Goal: Contribute content

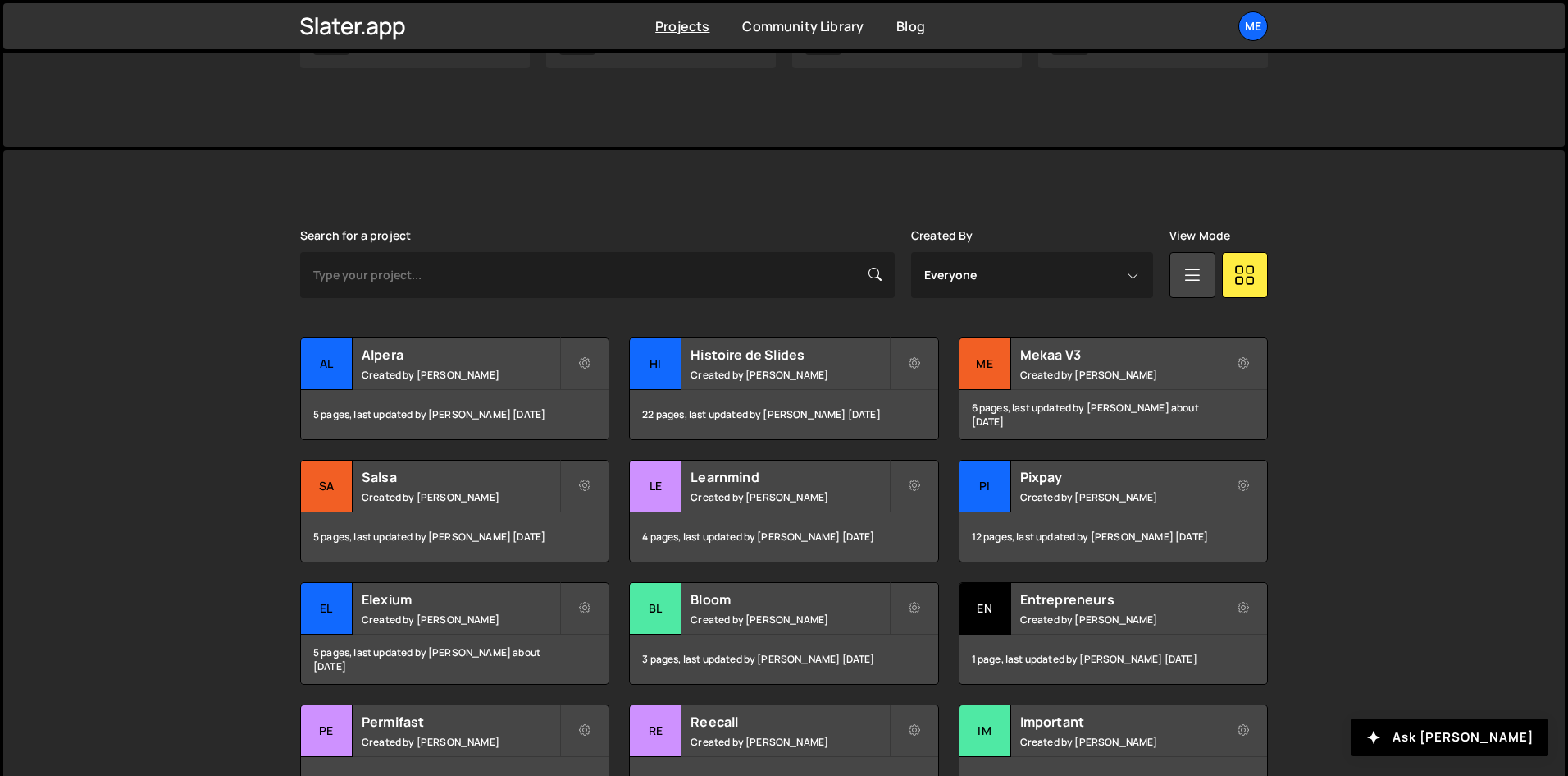
scroll to position [486, 0]
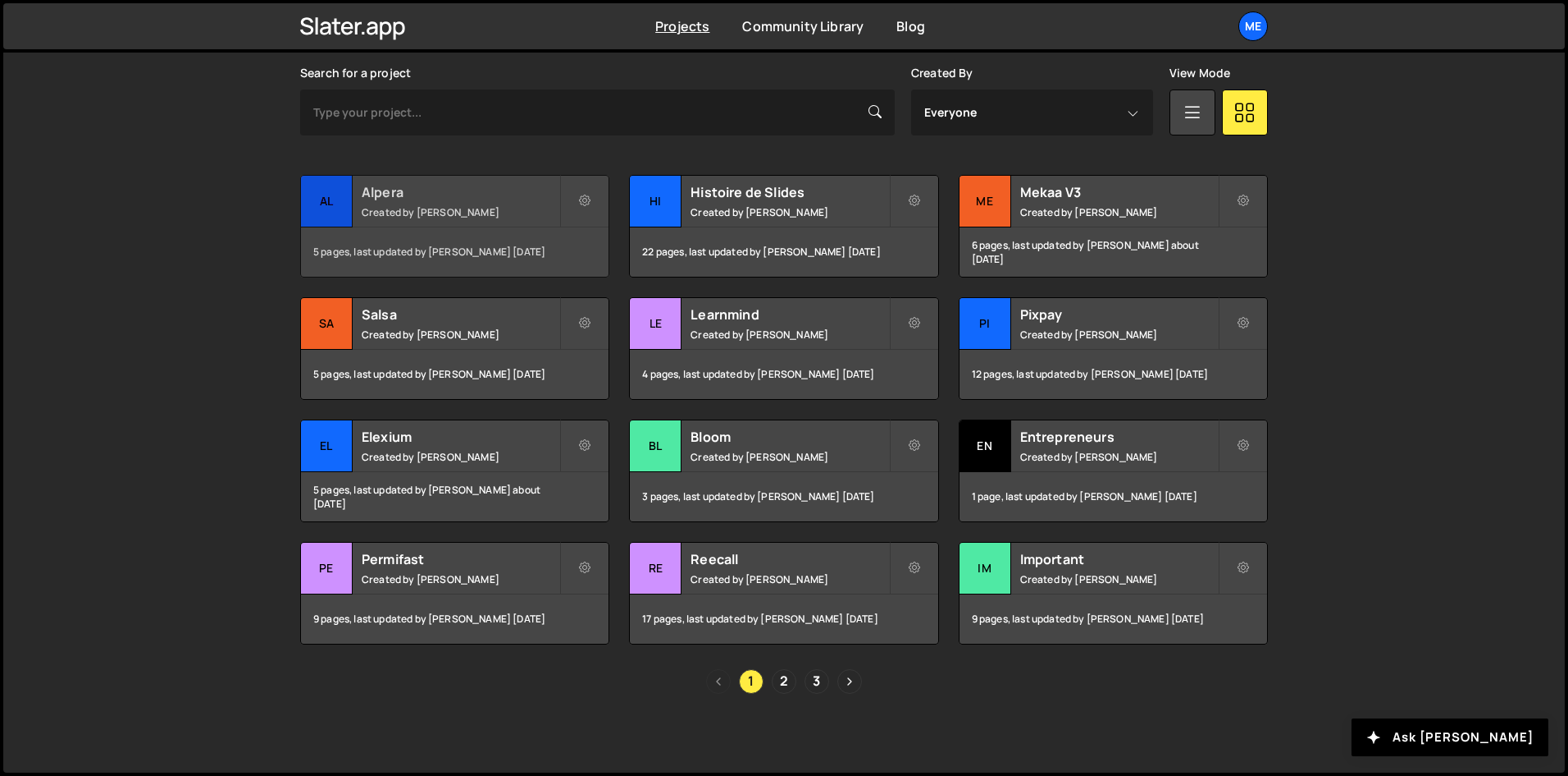
click at [417, 212] on small "Created by [PERSON_NAME]" at bounding box center [460, 212] width 198 height 14
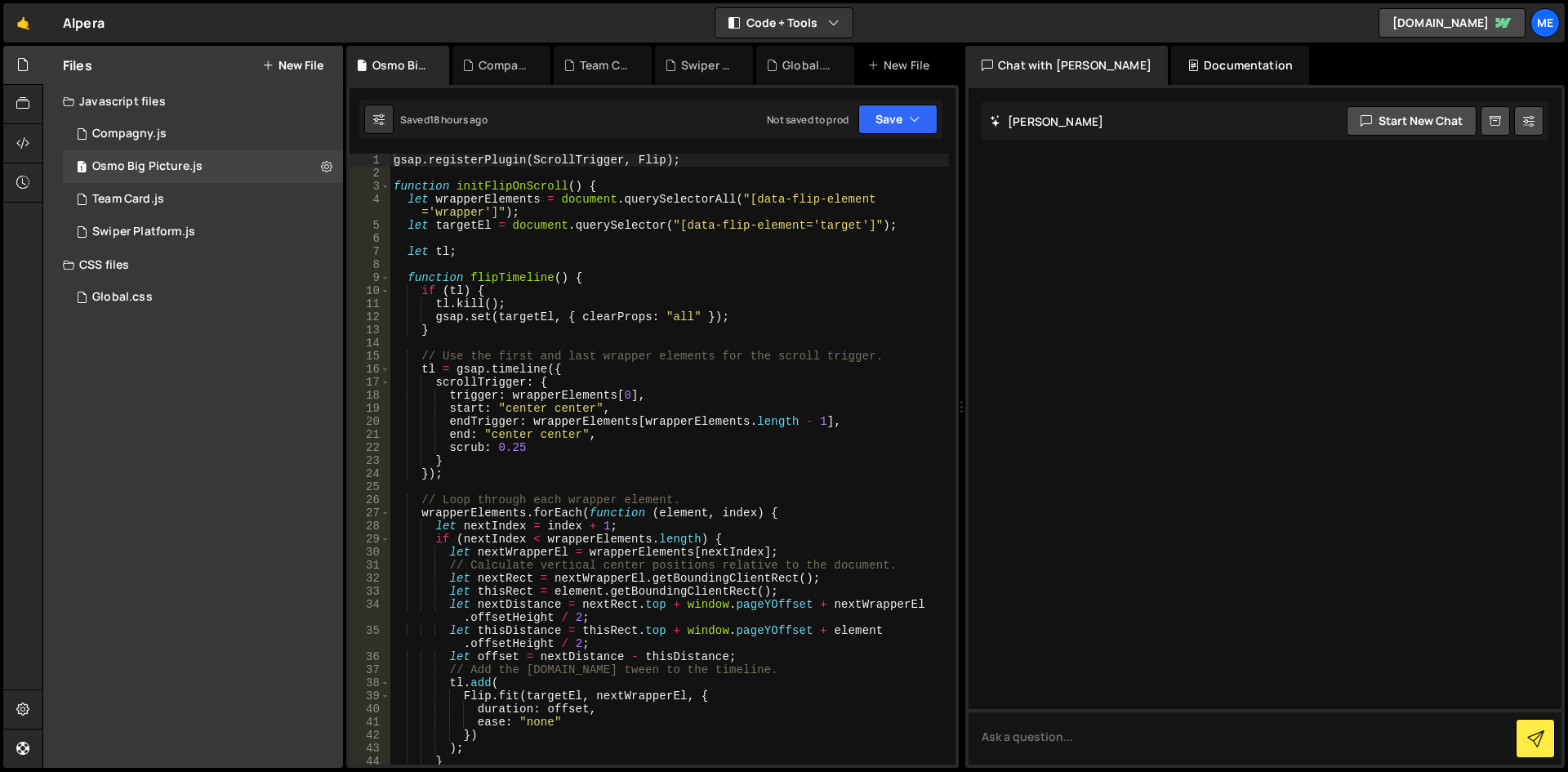
click at [297, 60] on button "New File" at bounding box center [292, 65] width 62 height 13
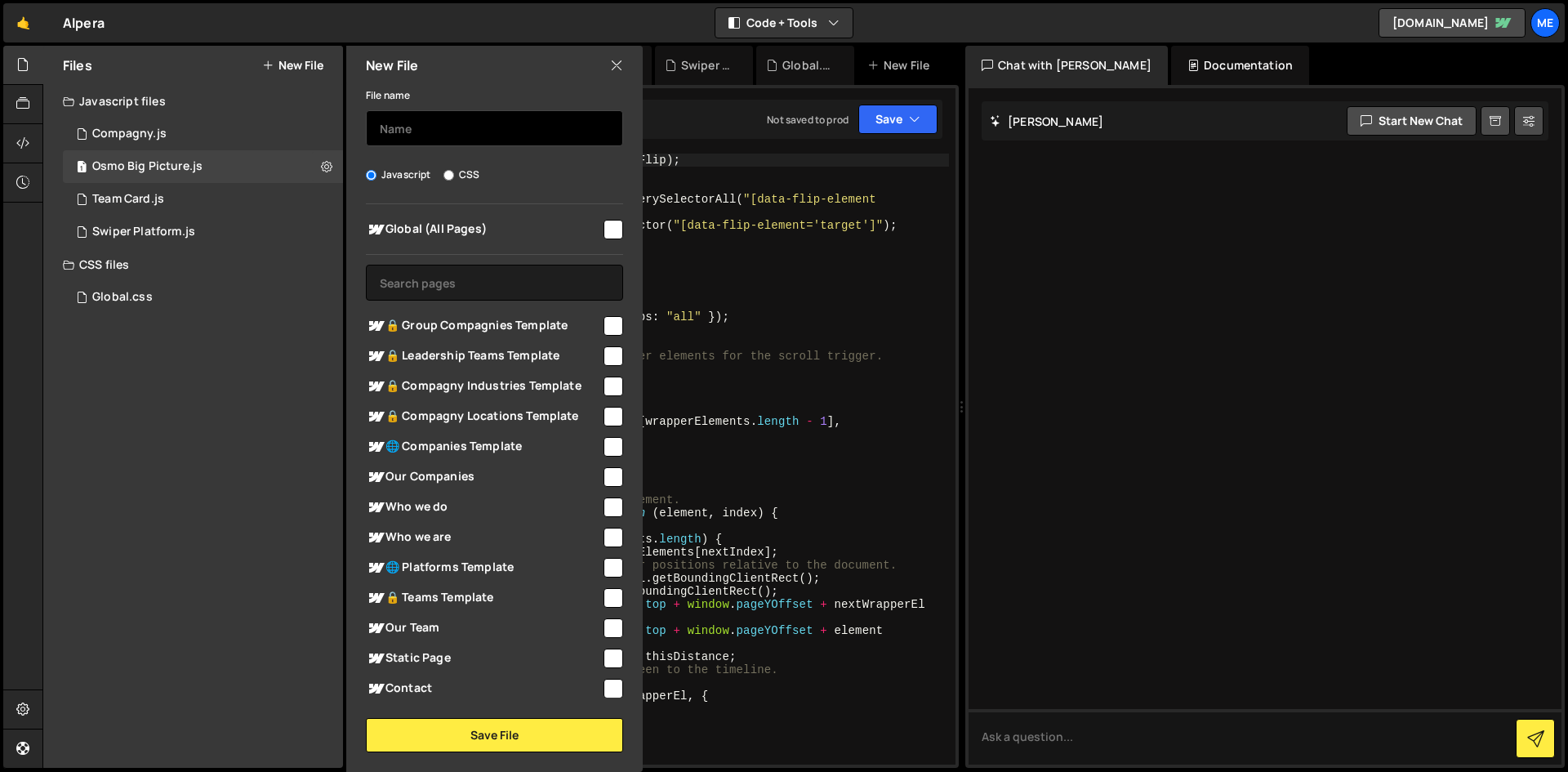
click at [444, 141] on input "text" at bounding box center [494, 128] width 258 height 36
type input "Timeline"
click at [577, 223] on span "Global (All Pages)" at bounding box center [483, 229] width 235 height 19
checkbox input "true"
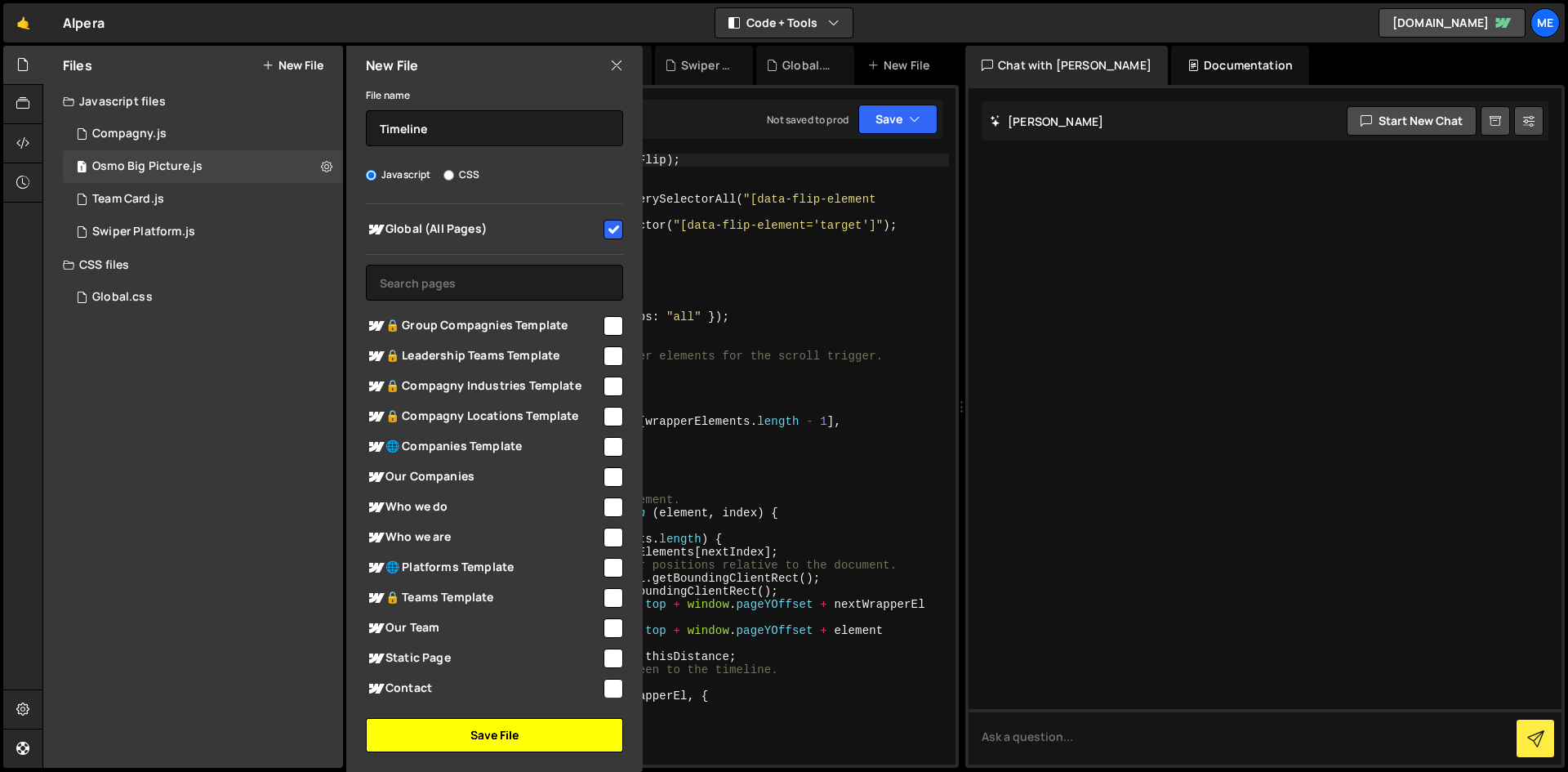
click at [479, 722] on button "Save File" at bounding box center [494, 735] width 258 height 35
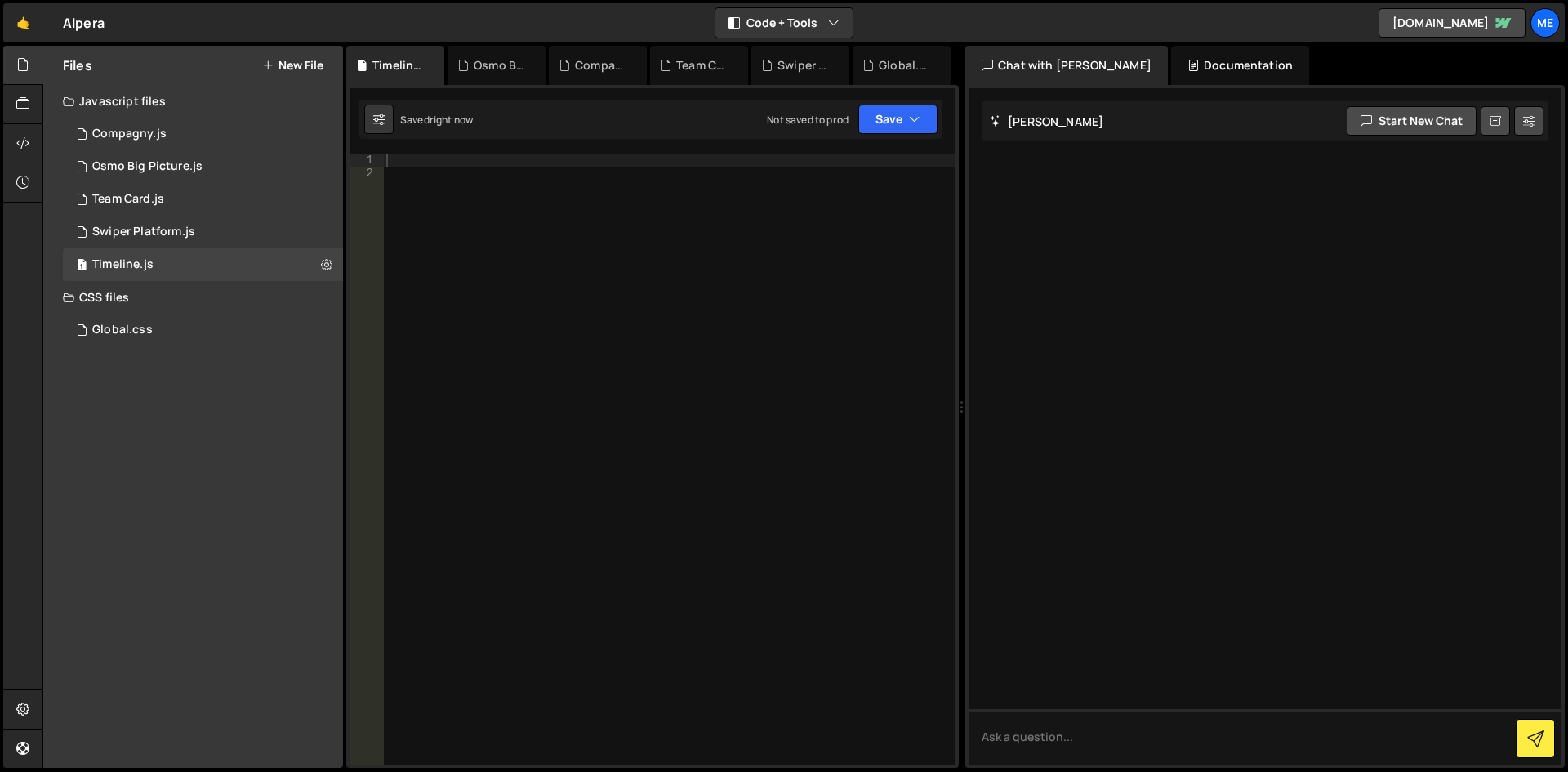
click at [531, 315] on div at bounding box center [669, 472] width 573 height 637
paste textarea "});"
type textarea "});"
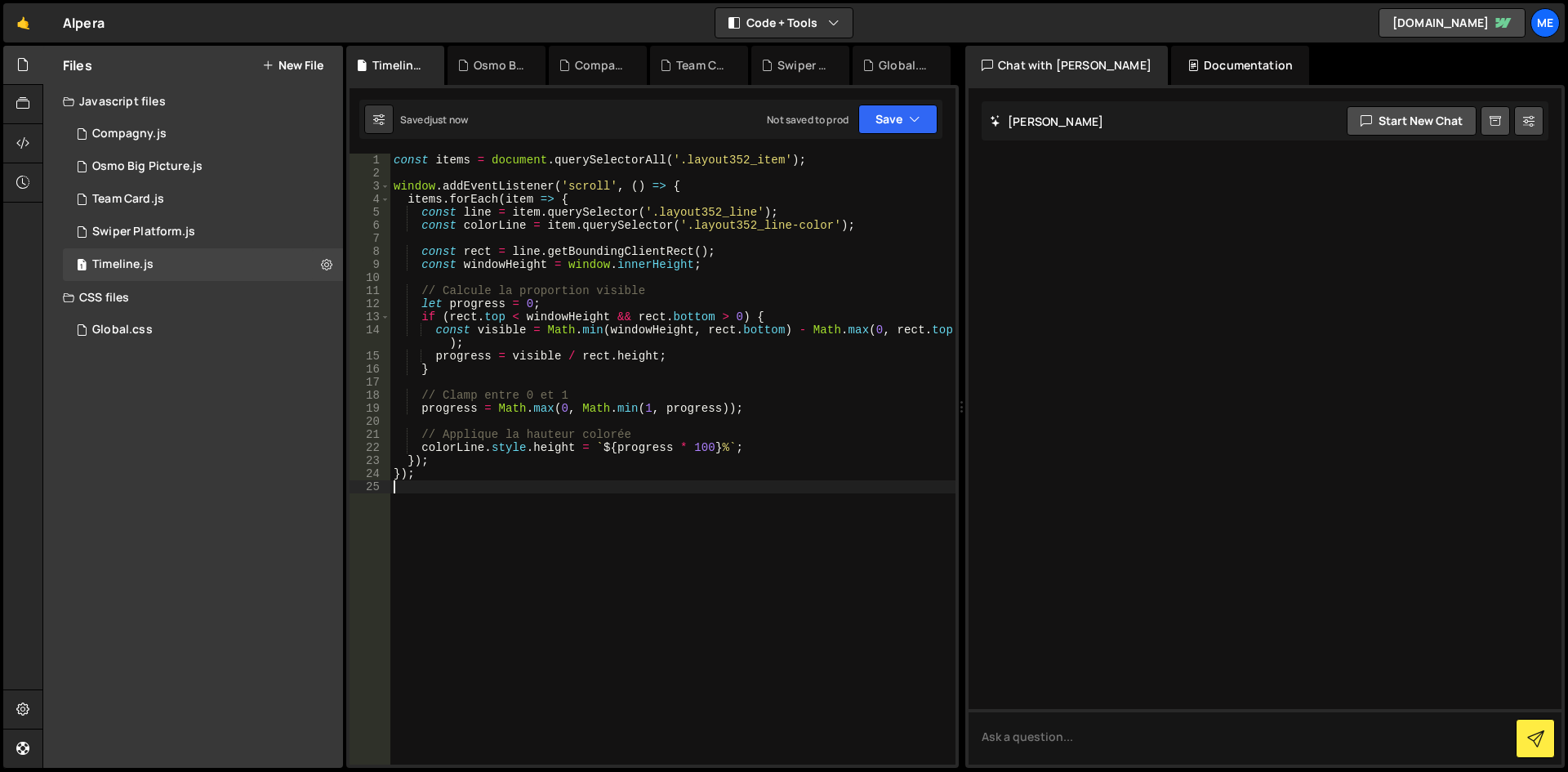
click at [678, 282] on div "const items = document . querySelectorAll ( '.layout352_item' ) ; window . addE…" at bounding box center [672, 472] width 565 height 637
click at [660, 449] on div "const items = document . querySelectorAll ( '.layout352_item' ) ; window . addE…" at bounding box center [672, 472] width 565 height 637
click at [914, 335] on div "const items = document . querySelectorAll ( '.layout352_item' ) ; window . addE…" at bounding box center [672, 472] width 565 height 637
type textarea "});"
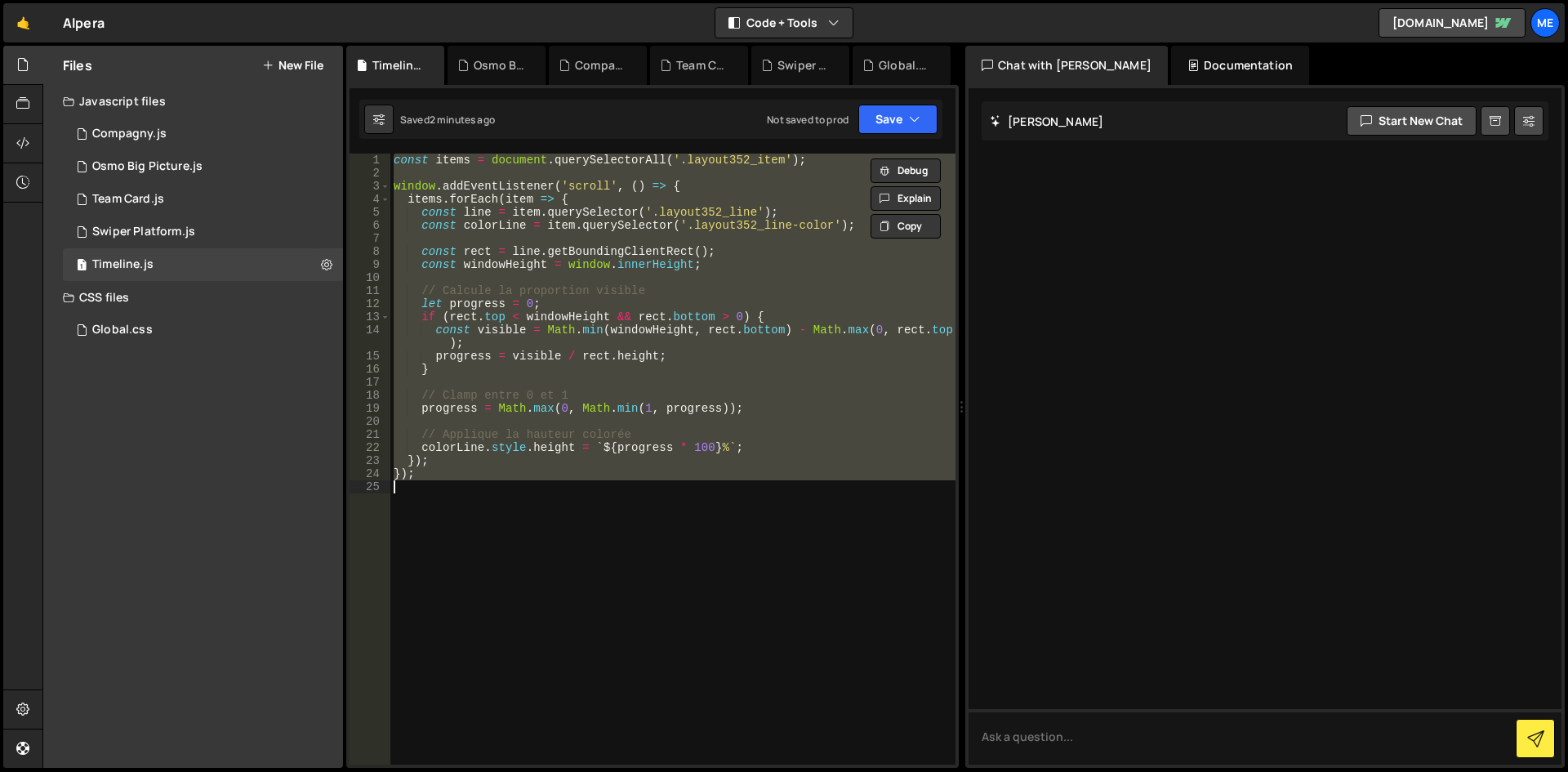
paste textarea
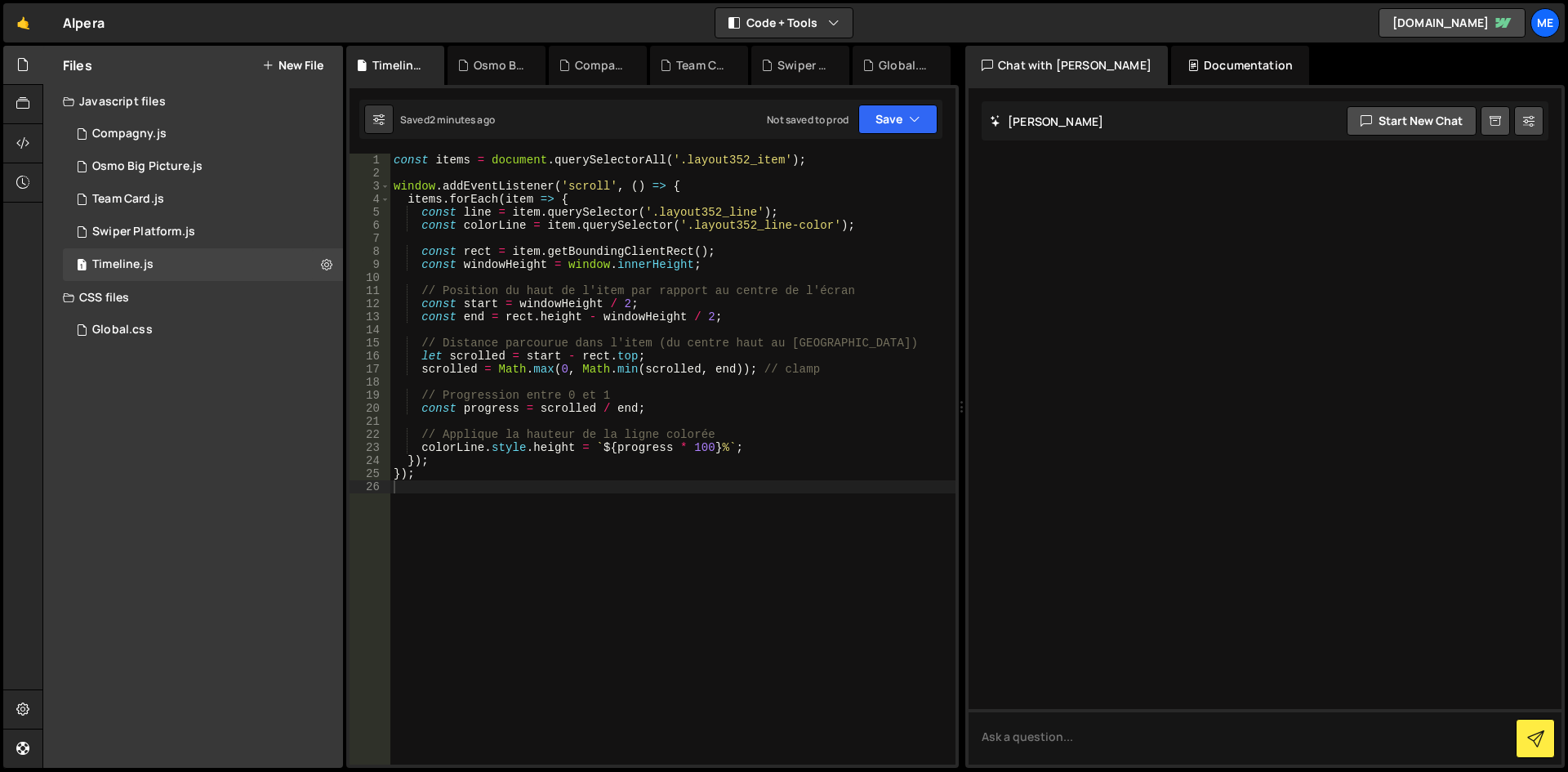
click at [708, 324] on div "const items = document . querySelectorAll ( '.layout352_item' ) ; window . addE…" at bounding box center [672, 472] width 565 height 637
click at [749, 463] on div "const items = document . querySelectorAll ( '.layout352_item' ) ; window . addE…" at bounding box center [672, 472] width 565 height 637
type textarea "});"
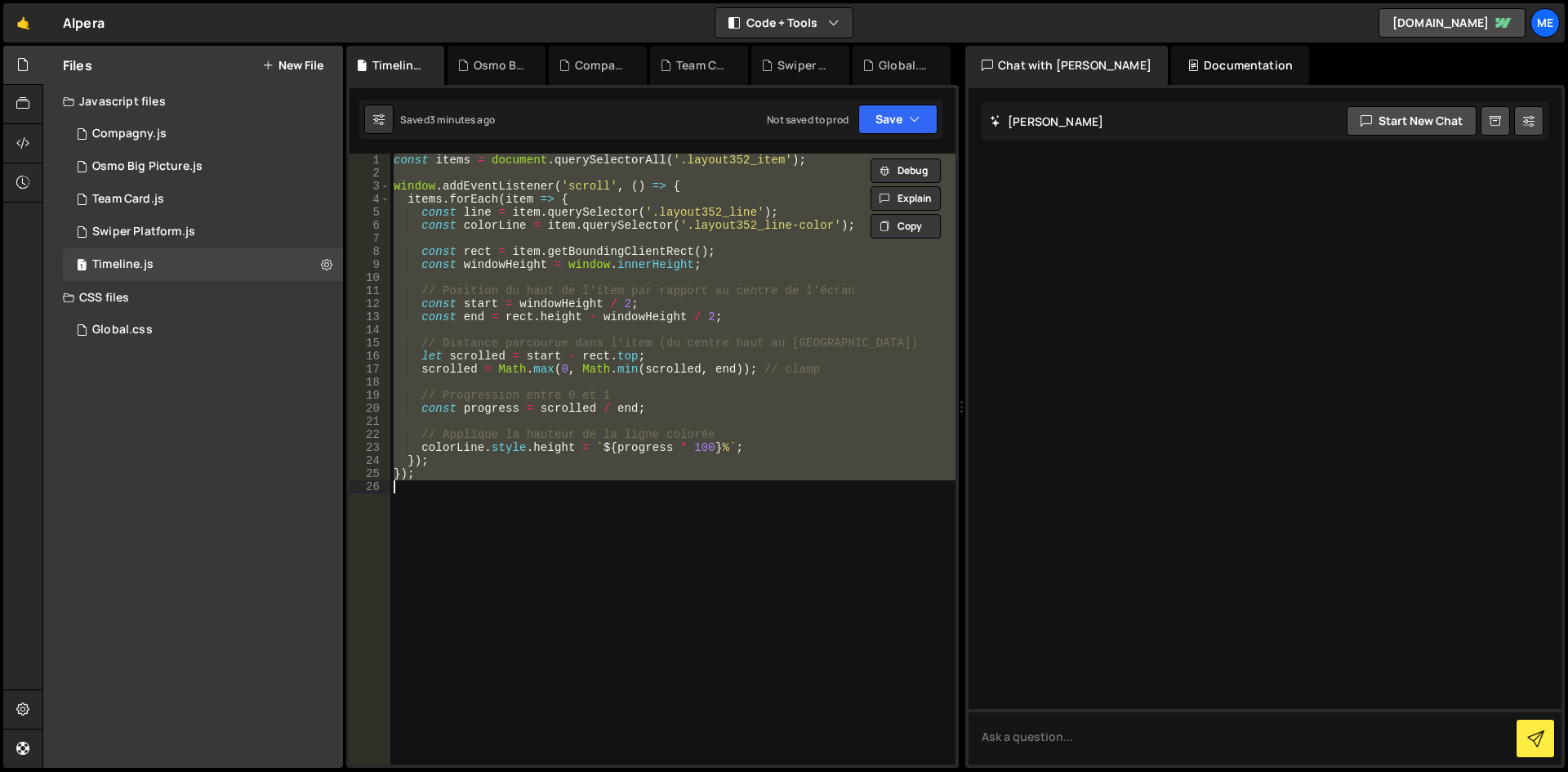
paste textarea
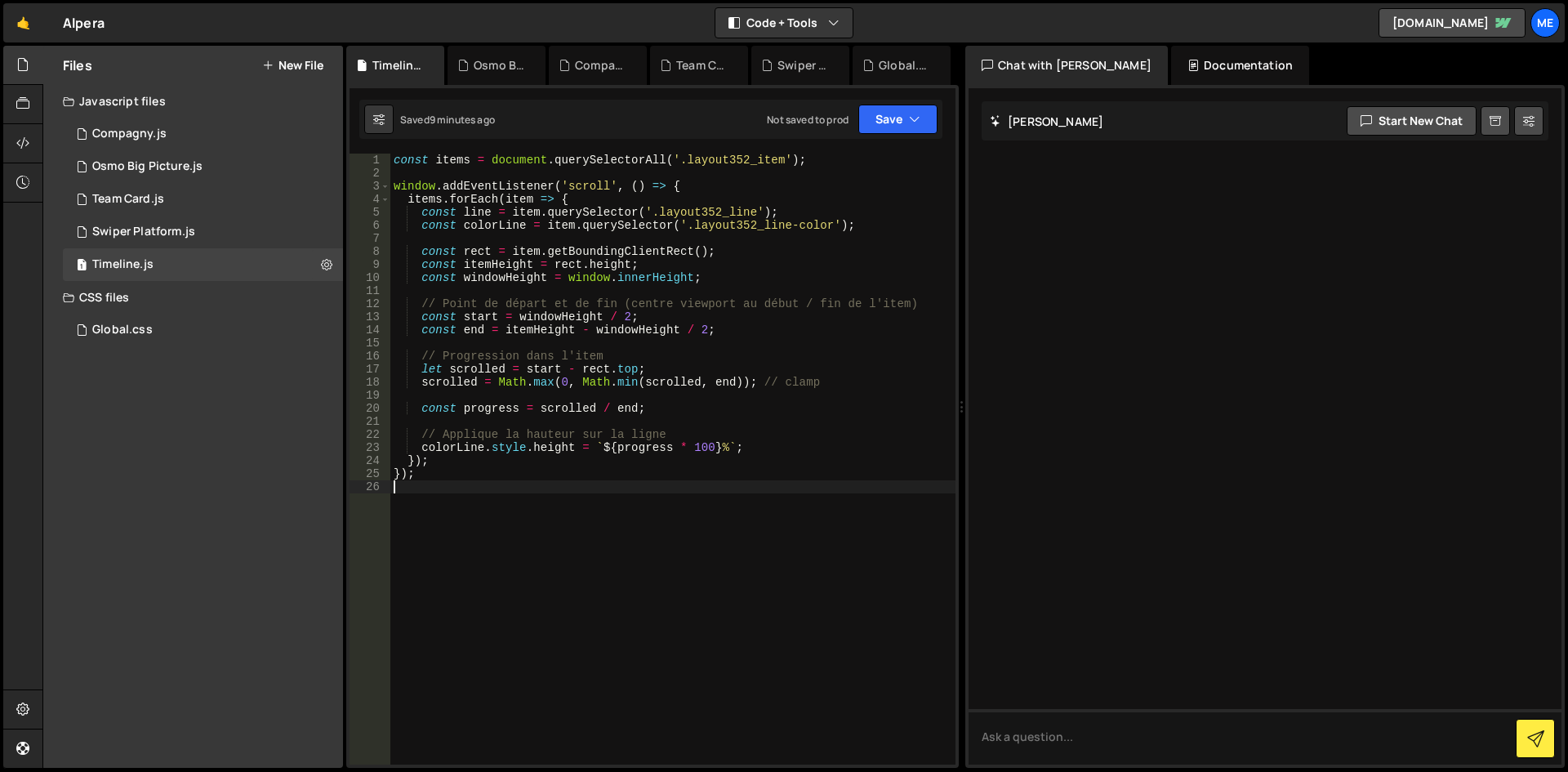
click at [686, 343] on div "const items = document . querySelectorAll ( '.layout352_item' ) ; window . addE…" at bounding box center [672, 472] width 565 height 637
type textarea "});"
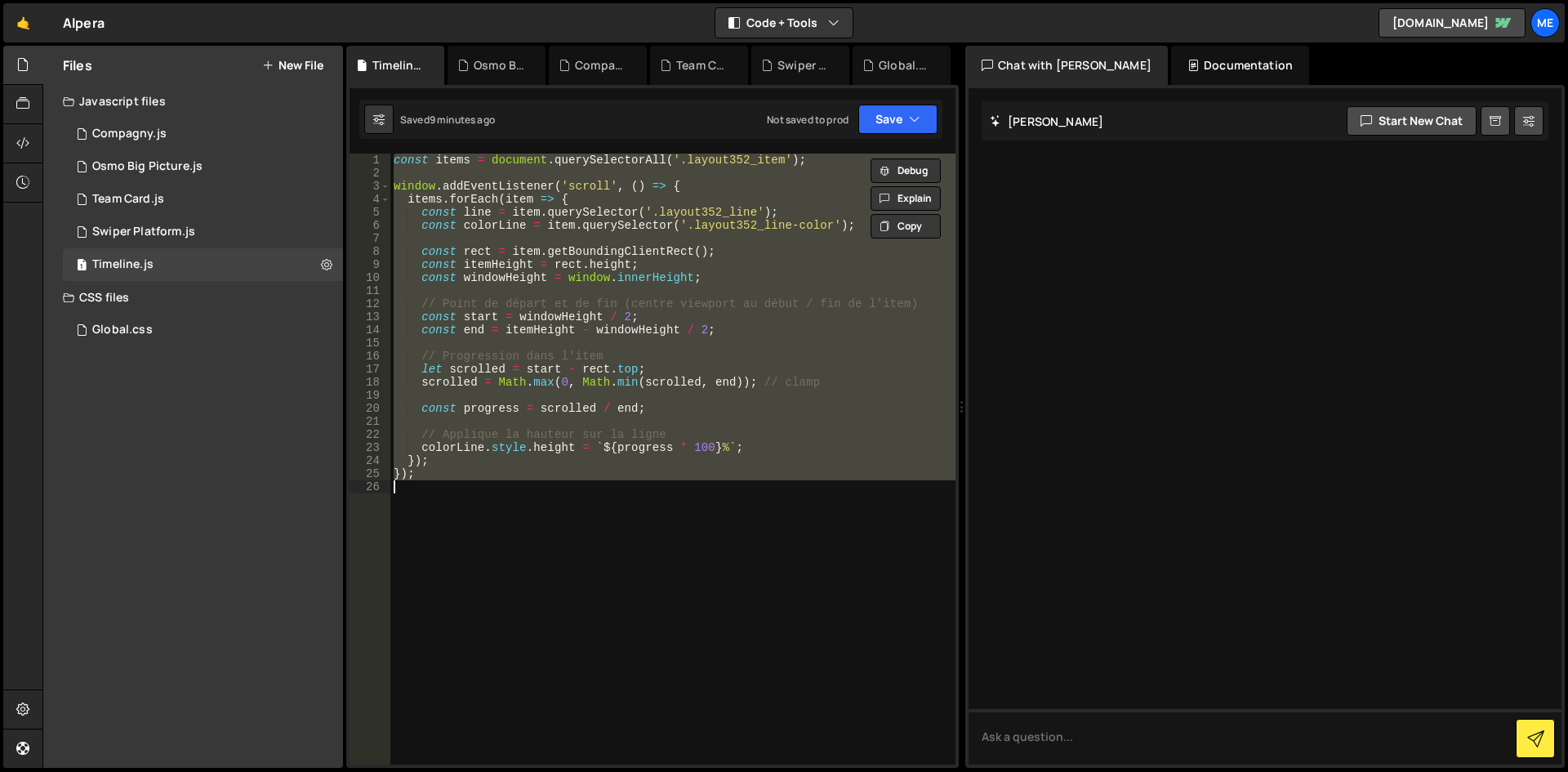
paste textarea
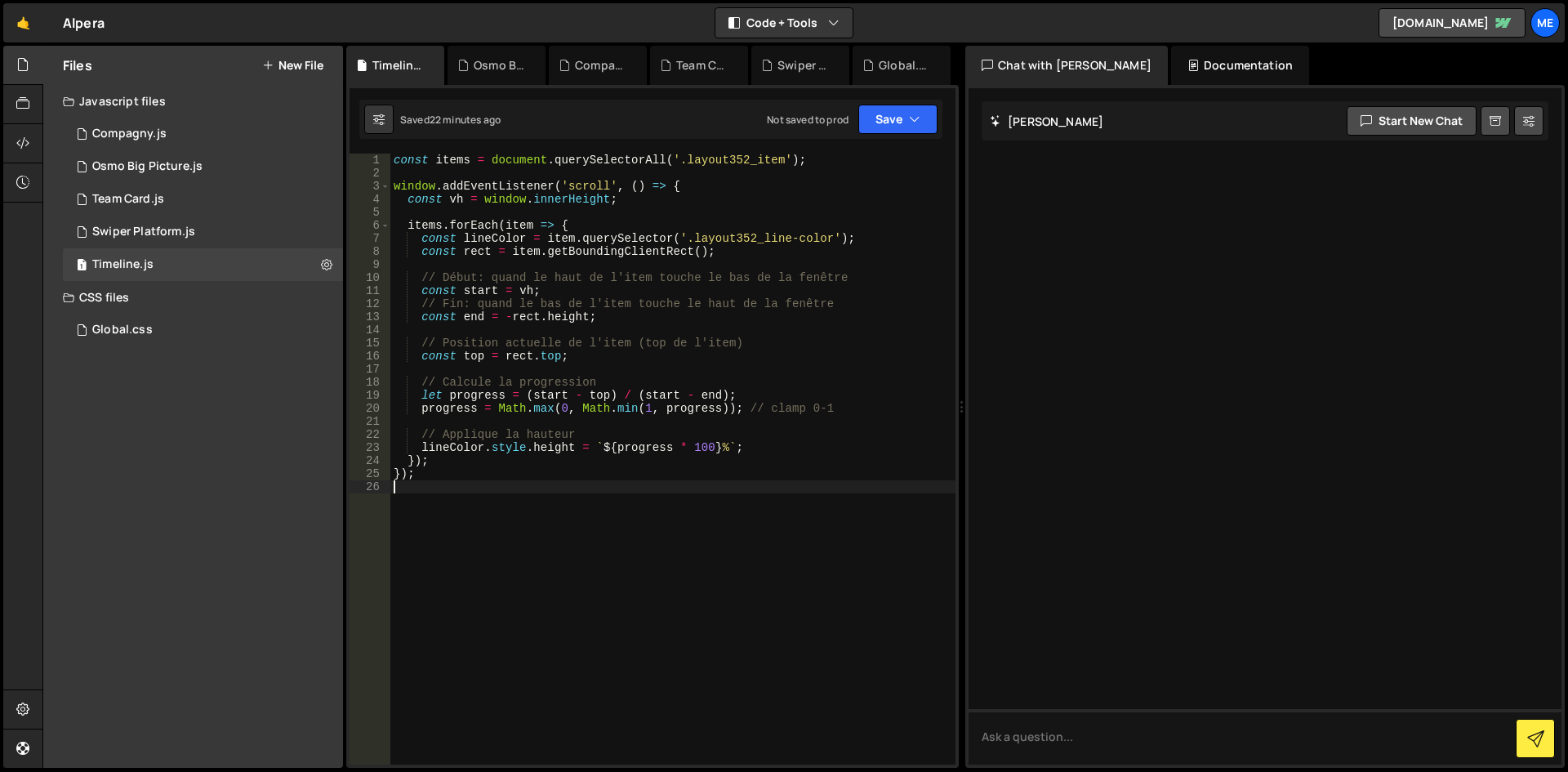
click at [574, 313] on div "const items = document . querySelectorAll ( '.layout352_item' ) ; window . addE…" at bounding box center [672, 472] width 565 height 637
type textarea "});"
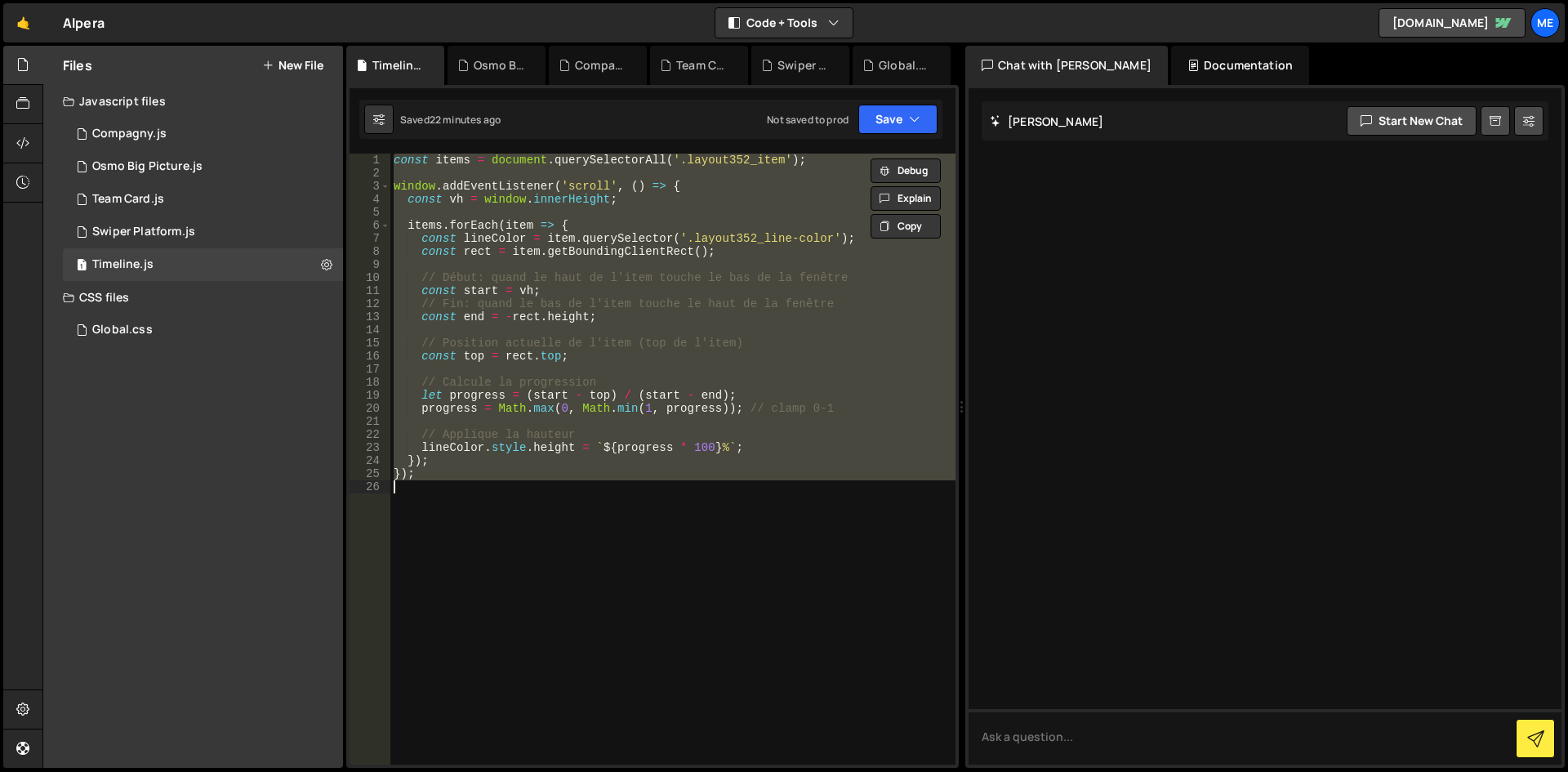
paste textarea
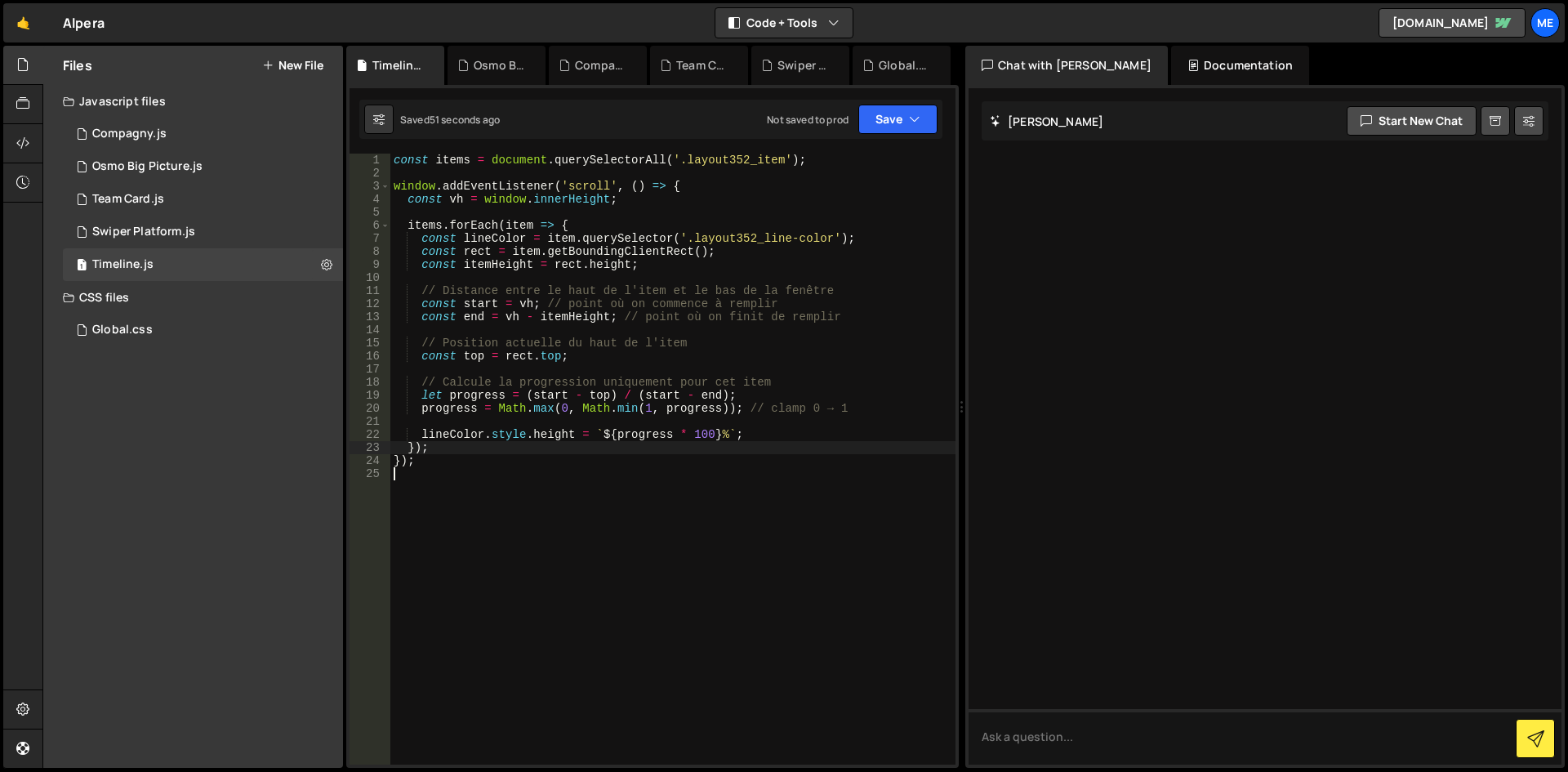
click at [629, 443] on div "const items = document . querySelectorAll ( '.layout352_item' ) ; window . addE…" at bounding box center [672, 472] width 565 height 637
type textarea "});"
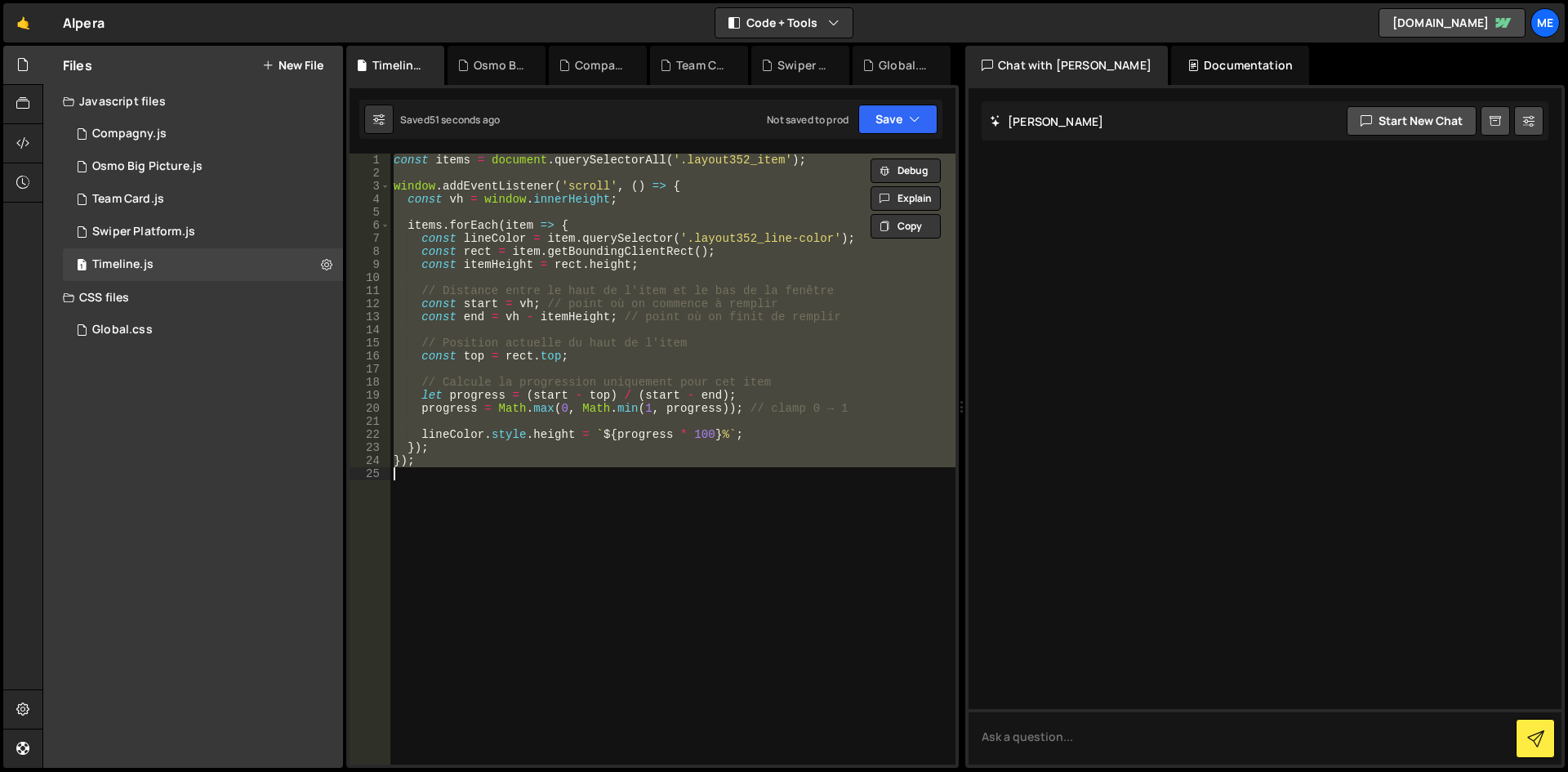
paste textarea
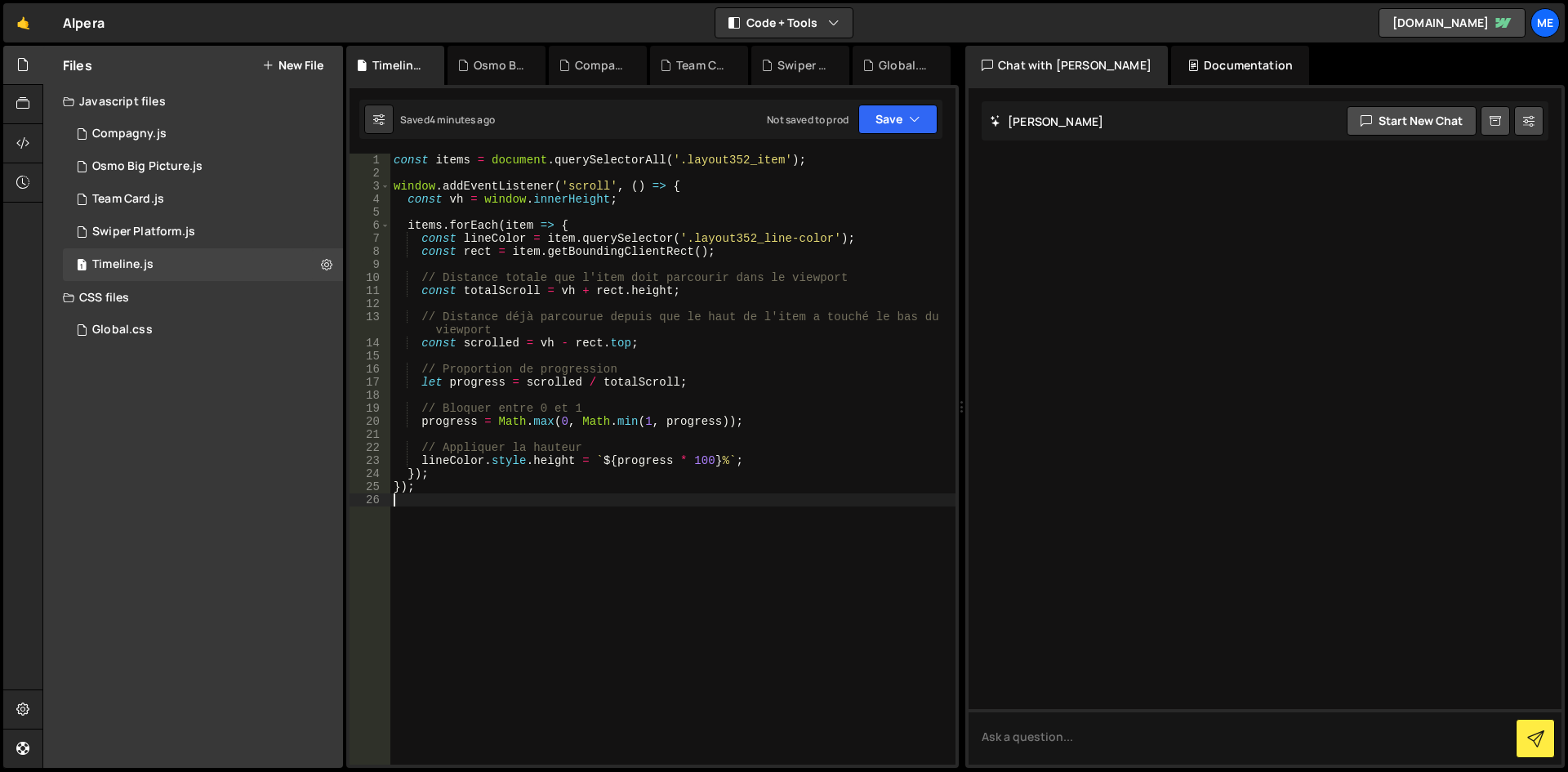
click at [738, 345] on div "const items = document . querySelectorAll ( '.layout352_item' ) ; window . addE…" at bounding box center [672, 472] width 565 height 637
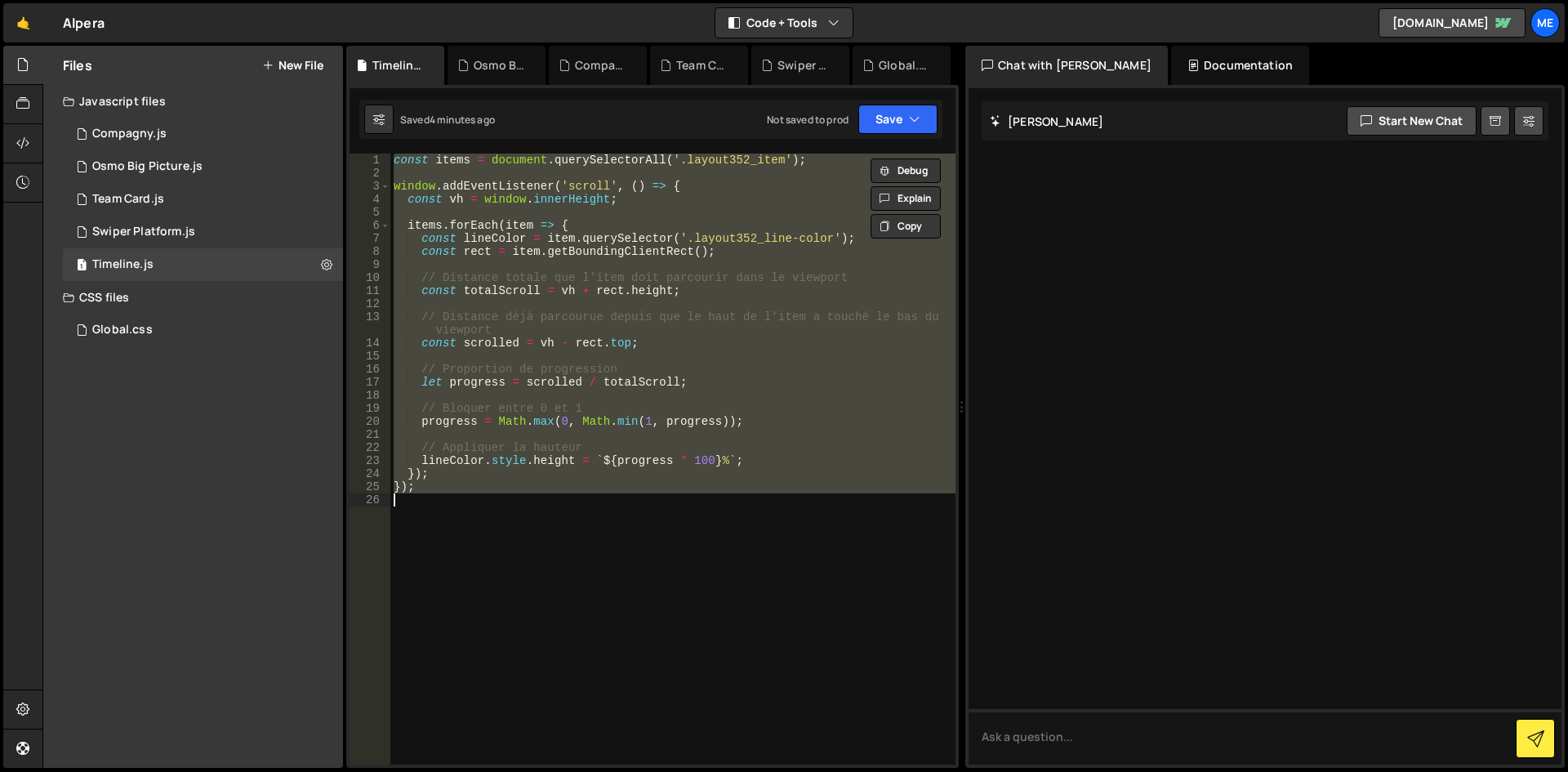
paste textarea
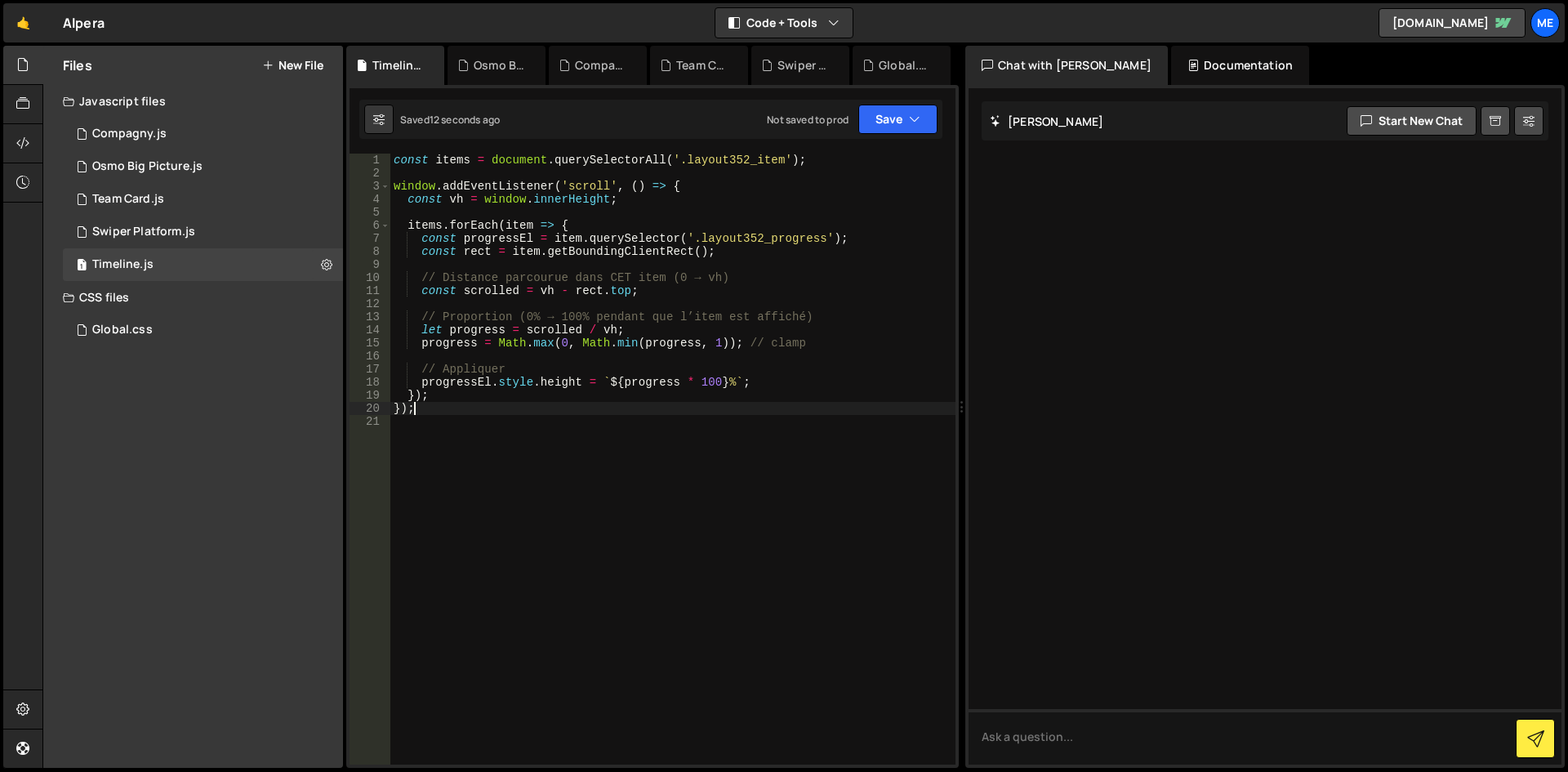
click at [855, 320] on div "const items = document . querySelectorAll ( '.layout352_item' ) ; window . addE…" at bounding box center [672, 472] width 565 height 637
type textarea "// Proportion (0% → 100% pendant que l’item est affiché)"
click at [635, 447] on div "const items = document . querySelectorAll ( '.layout352_item' ) ; window . addE…" at bounding box center [672, 472] width 565 height 637
type textarea "});"
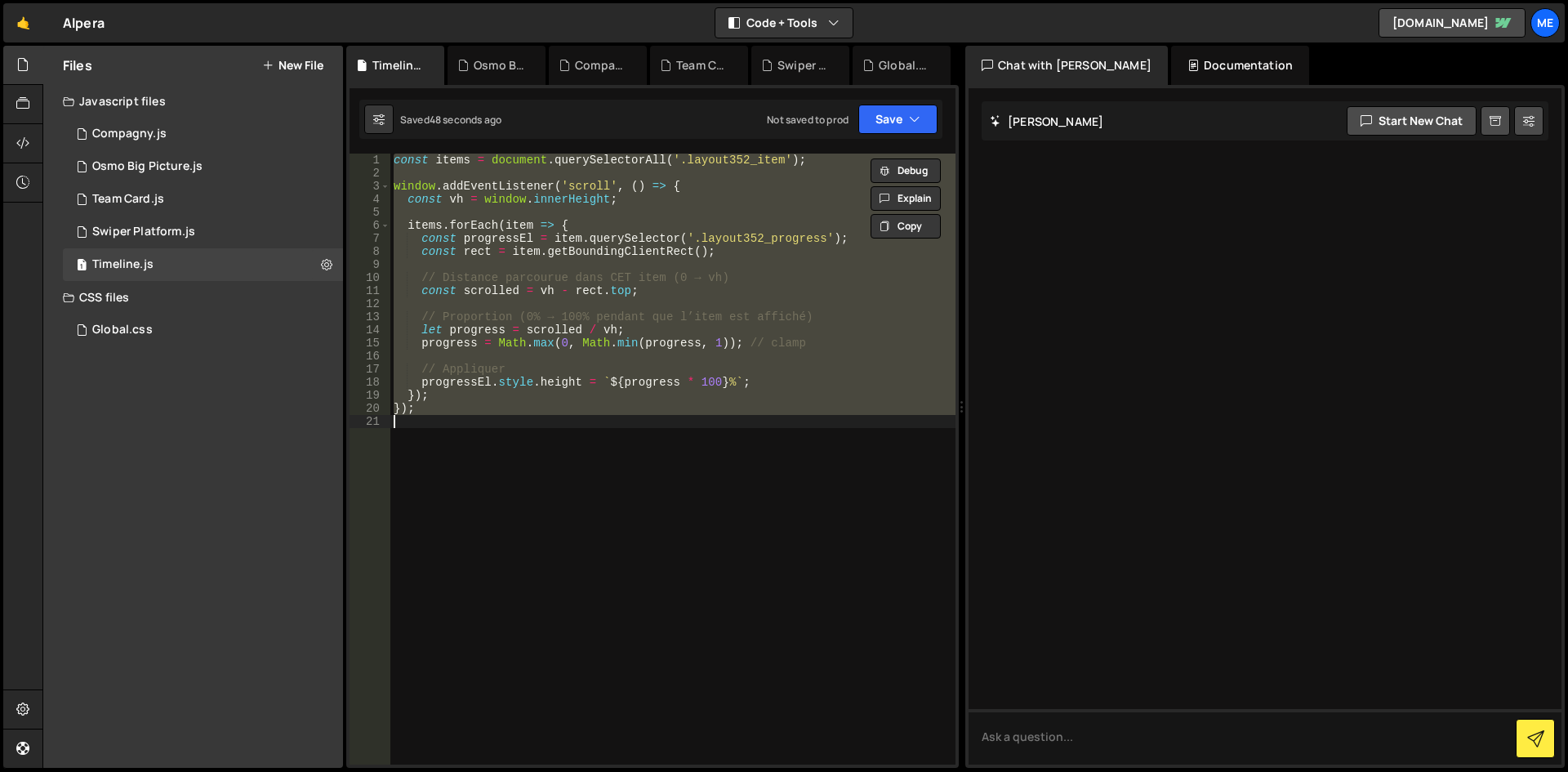
paste textarea
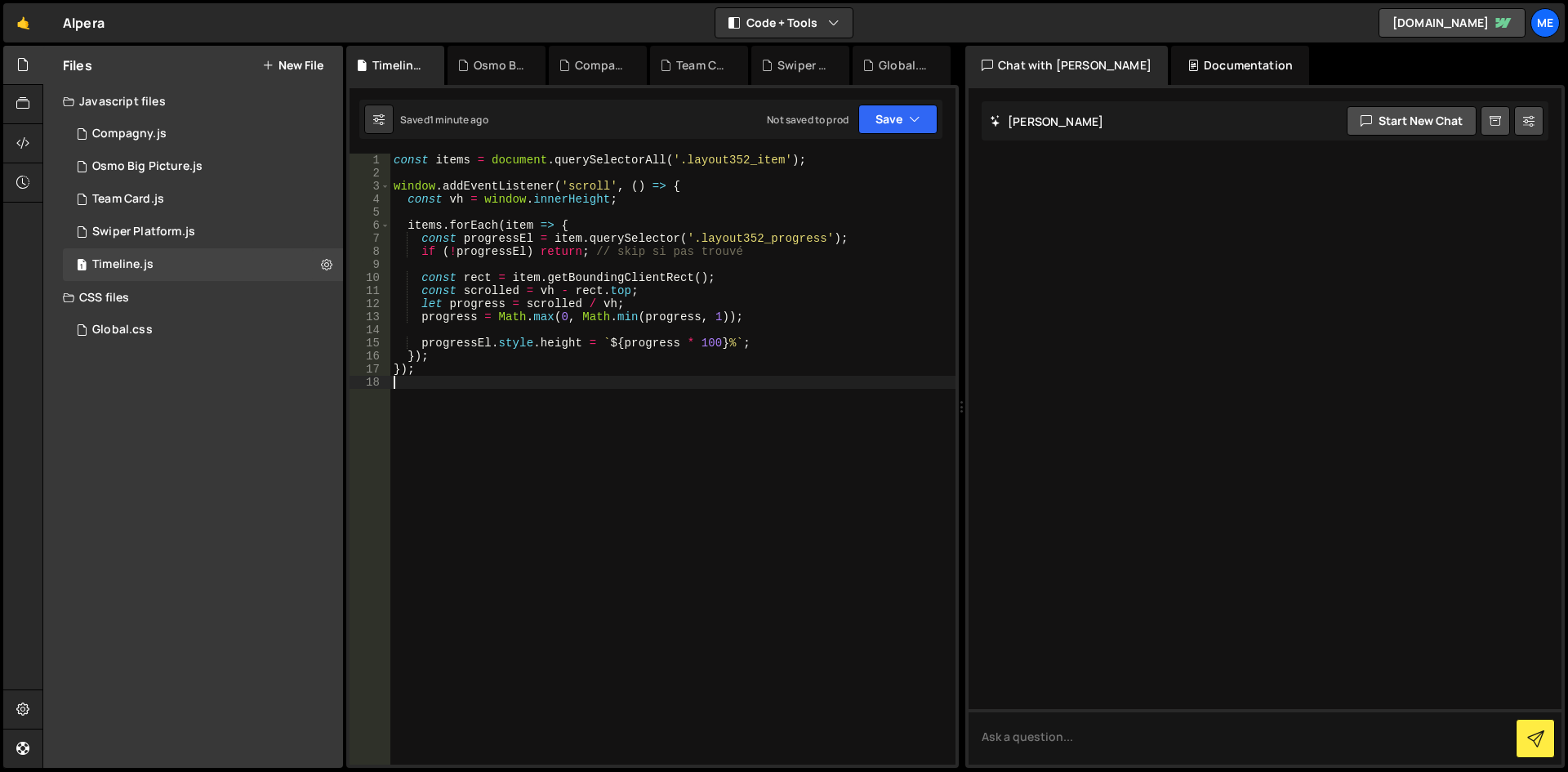
click at [749, 478] on div "const items = document . querySelectorAll ( '.layout352_item' ) ; window . addE…" at bounding box center [672, 472] width 565 height 637
type textarea "});"
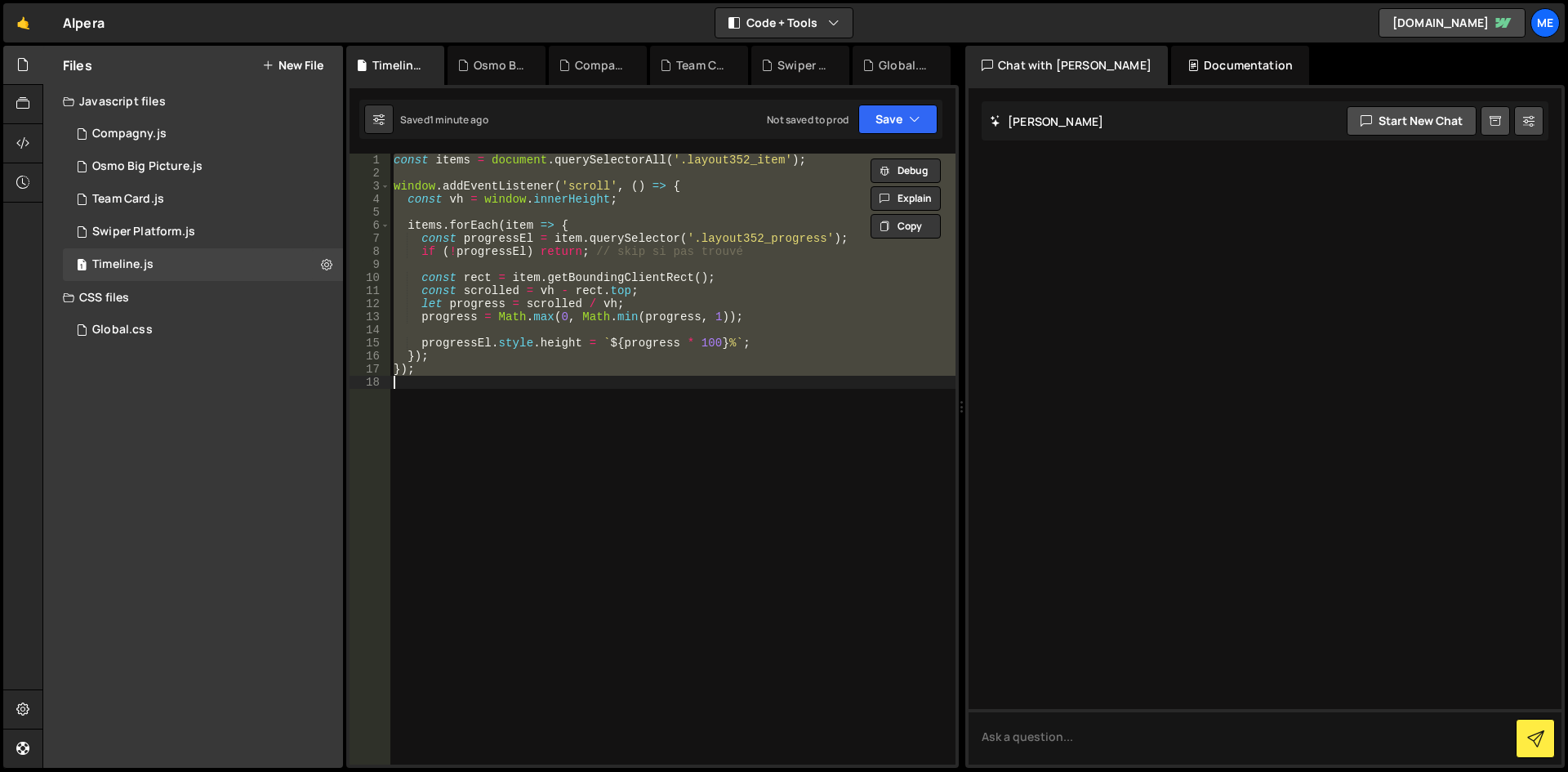
paste textarea
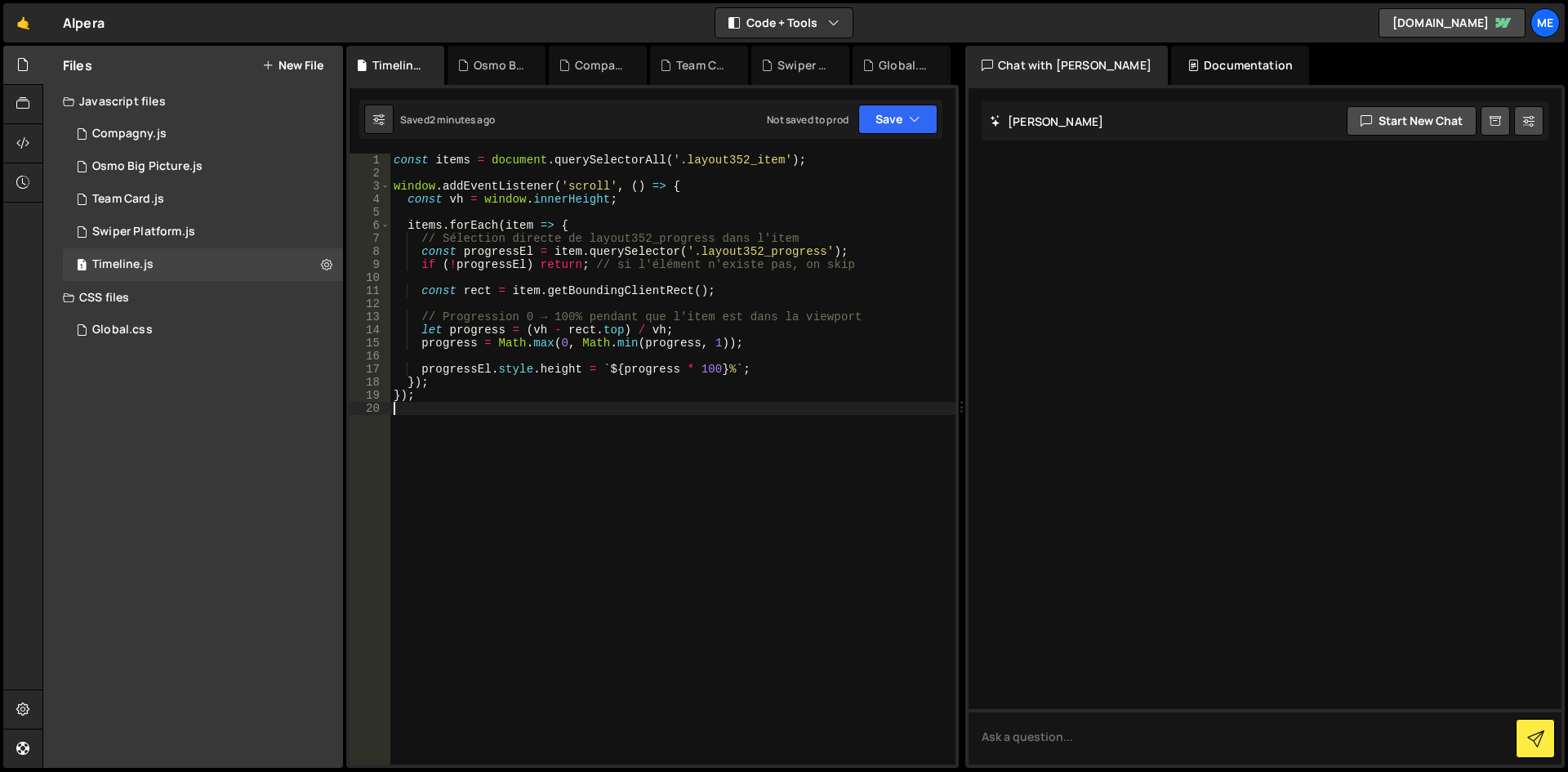
click at [571, 383] on div "const items = document . querySelectorAll ( '.layout352_item' ) ; window . addE…" at bounding box center [672, 472] width 565 height 637
type textarea "});"
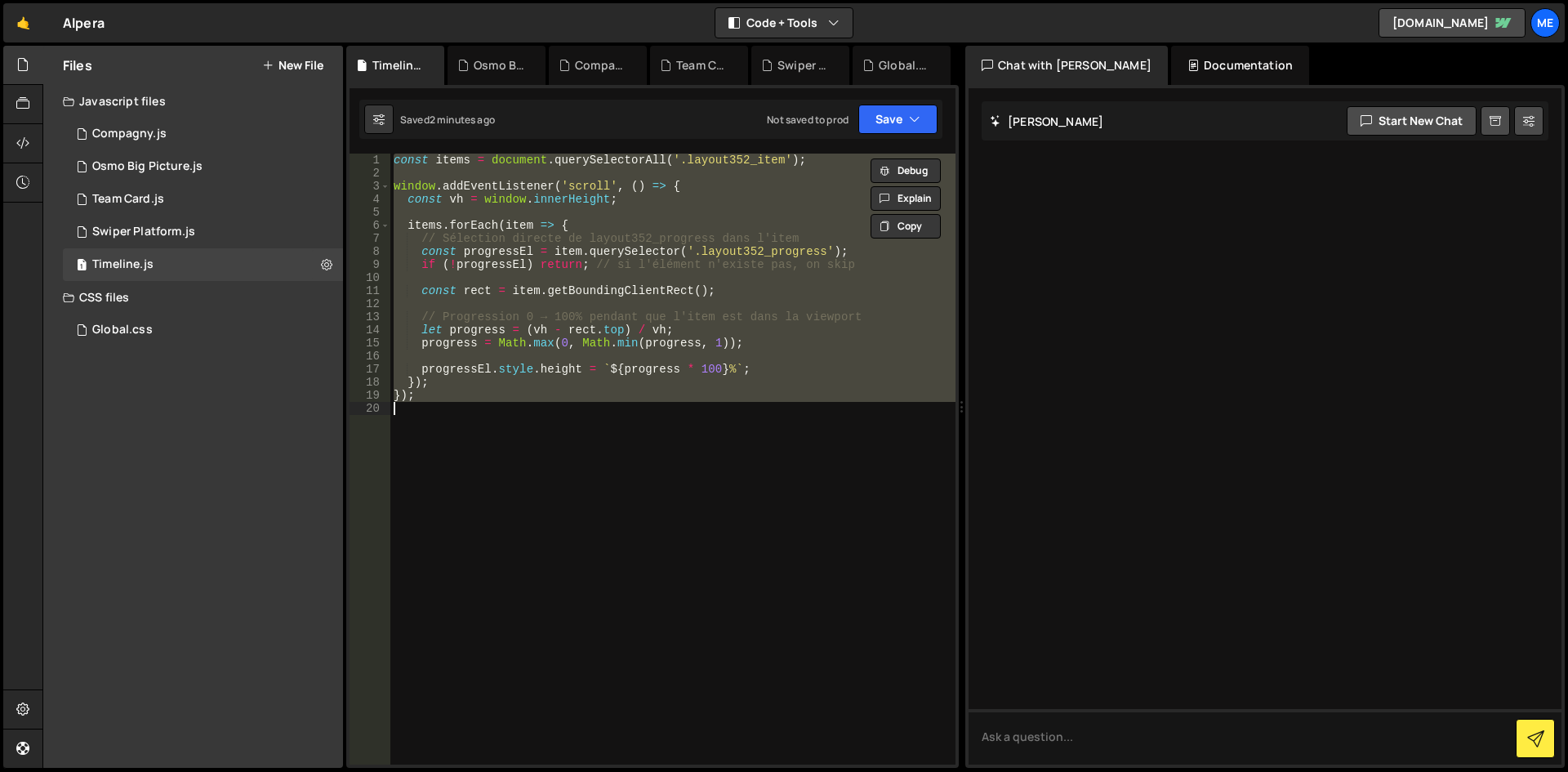
paste textarea
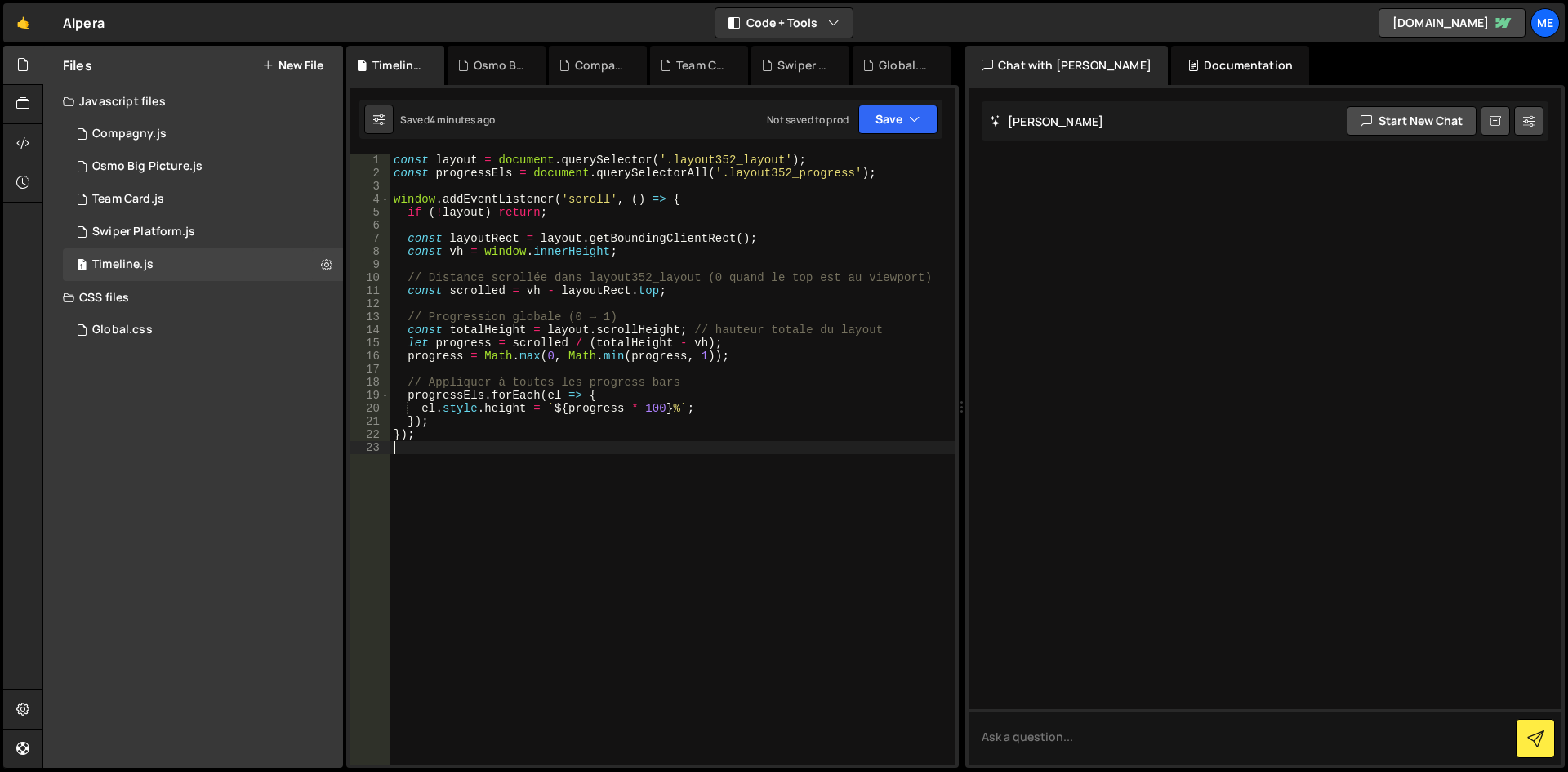
click at [725, 527] on div "const layout = document . querySelector ( '.layout352_layout' ) ; const progres…" at bounding box center [672, 472] width 565 height 637
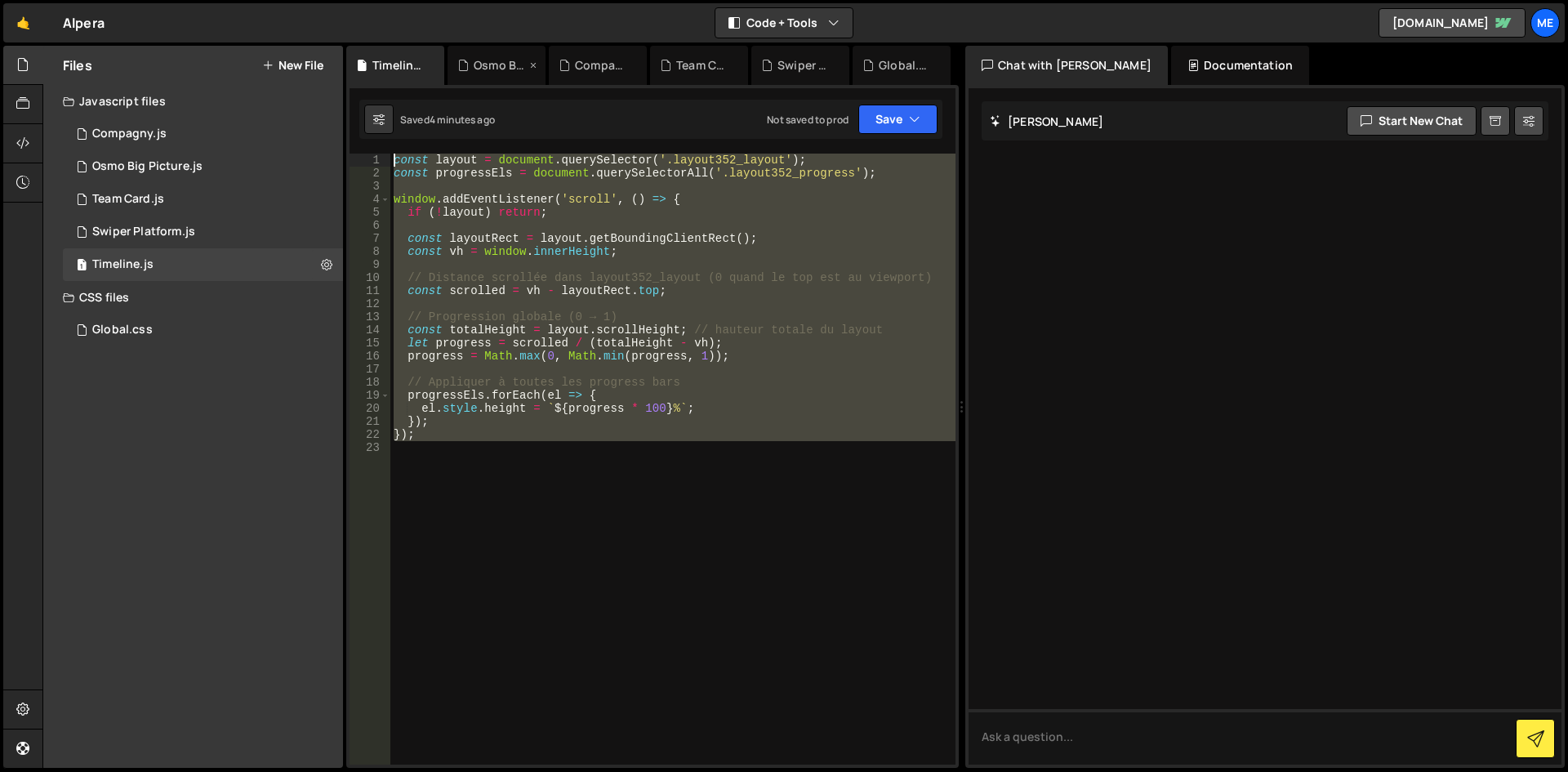
drag, startPoint x: 666, startPoint y: 503, endPoint x: 451, endPoint y: 63, distance: 489.7
click at [454, 68] on div "Debug Explain Copy Timeline.js Osmo Big Picture.js Compagny.js Team Card.js Swi…" at bounding box center [652, 407] width 612 height 723
click at [814, 320] on div "const layout = document . querySelector ( '.layout352_layout' ) ; const progres…" at bounding box center [672, 459] width 565 height 611
type textarea "});"
paste textarea
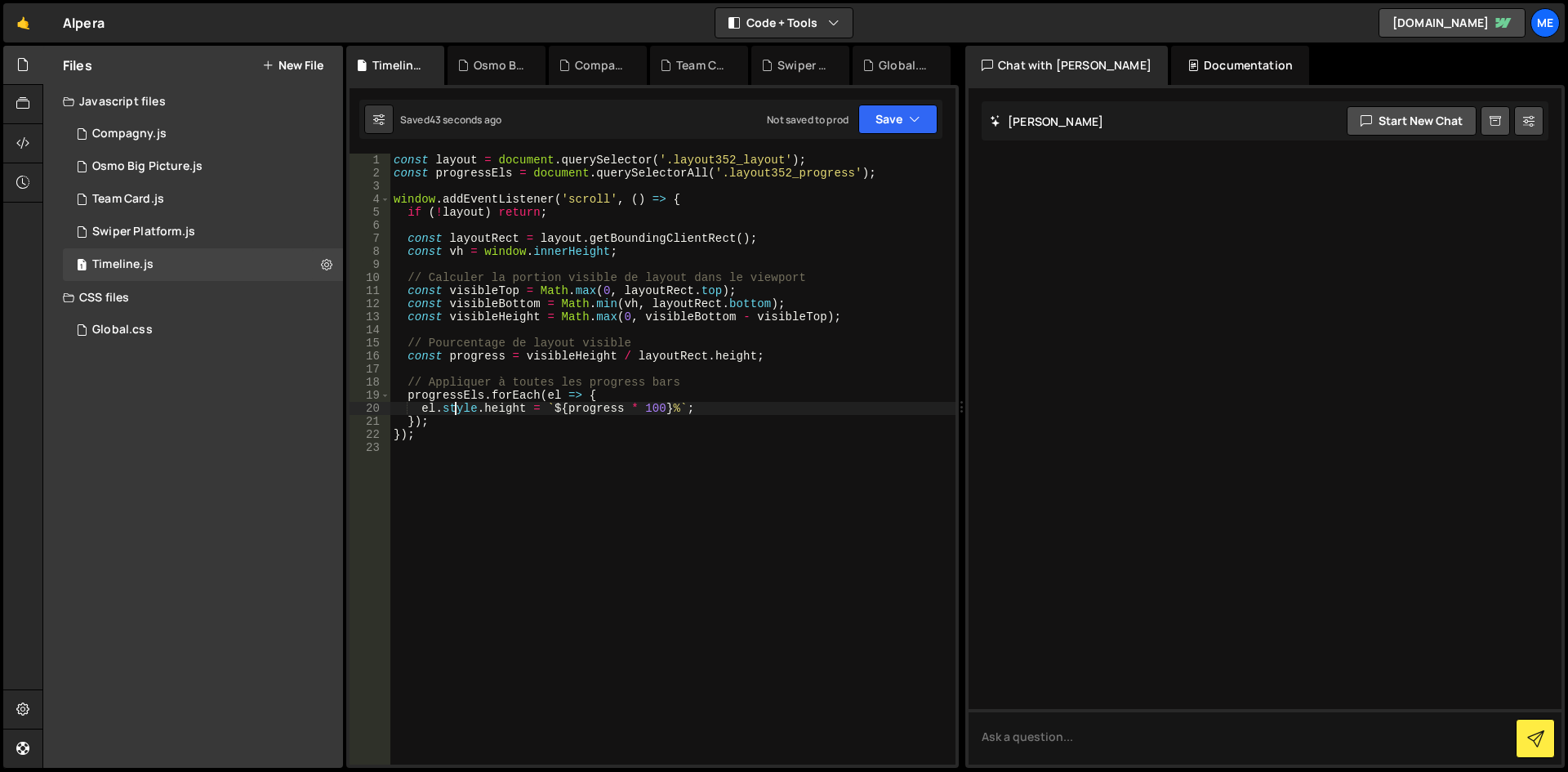
click at [456, 404] on div "const layout = document . querySelector ( '.layout352_layout' ) ; const progres…" at bounding box center [672, 472] width 565 height 637
type textarea "});"
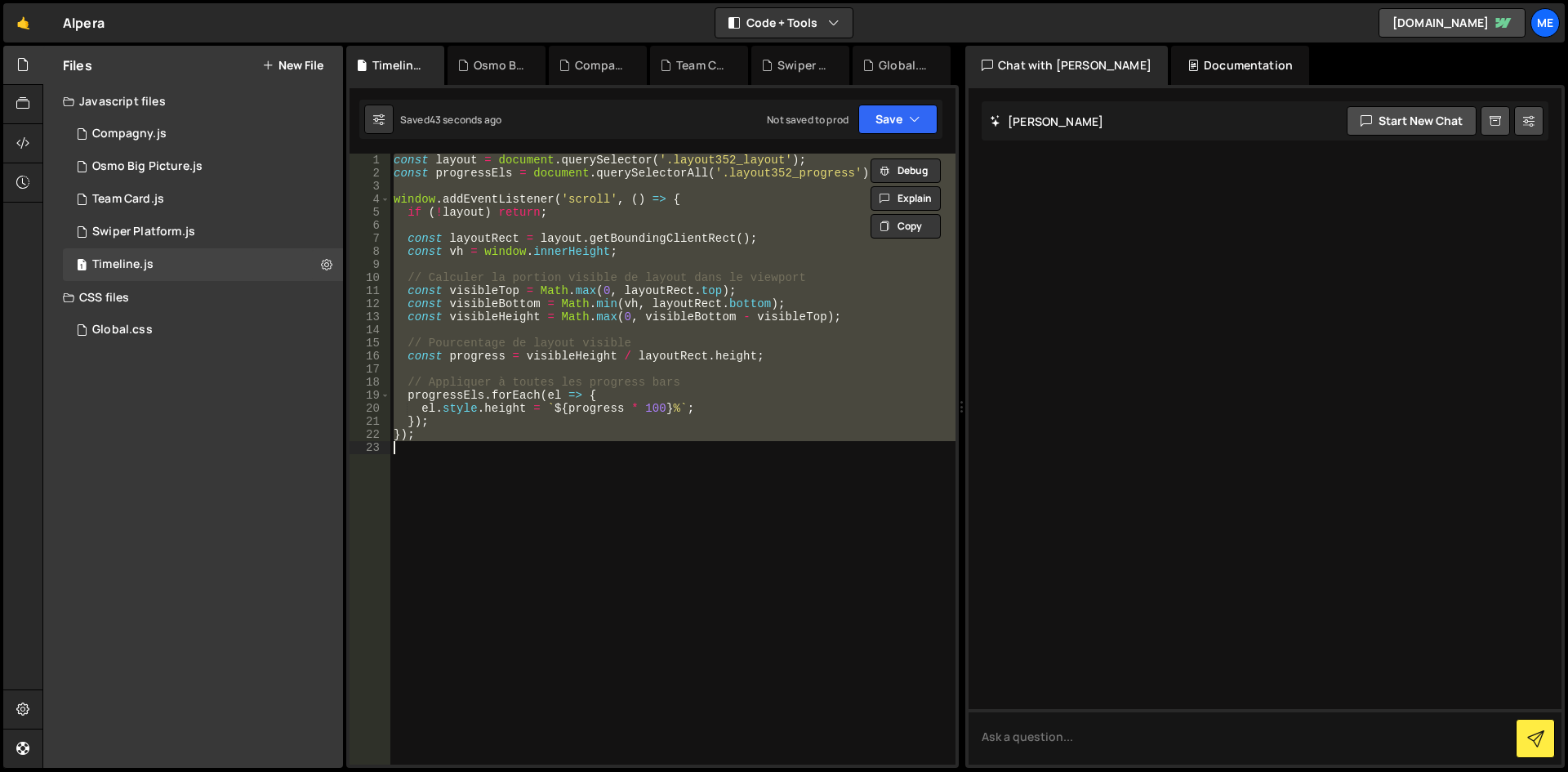
paste textarea
